Goal: Transaction & Acquisition: Purchase product/service

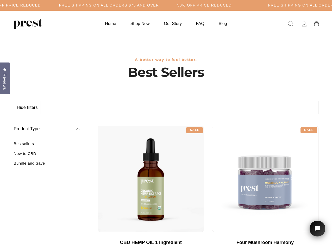
click at [166, 125] on div "**********" at bounding box center [208, 124] width 221 height 4
click at [177, 5] on h5 "50% OFF PRICE REDUCED" at bounding box center [204, 5] width 54 height 4
click at [28, 108] on button "Hide filters" at bounding box center [27, 107] width 27 height 12
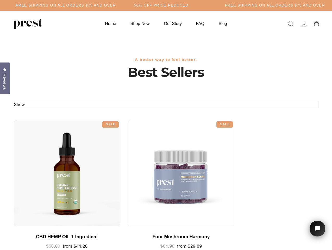
click at [47, 155] on div at bounding box center [67, 173] width 106 height 106
click at [47, 165] on div at bounding box center [67, 173] width 106 height 106
click at [5, 78] on span "Reviews" at bounding box center [4, 81] width 7 height 16
click at [317, 229] on icon "Open chat widget" at bounding box center [320, 229] width 8 height 8
